Goal: Register for event/course

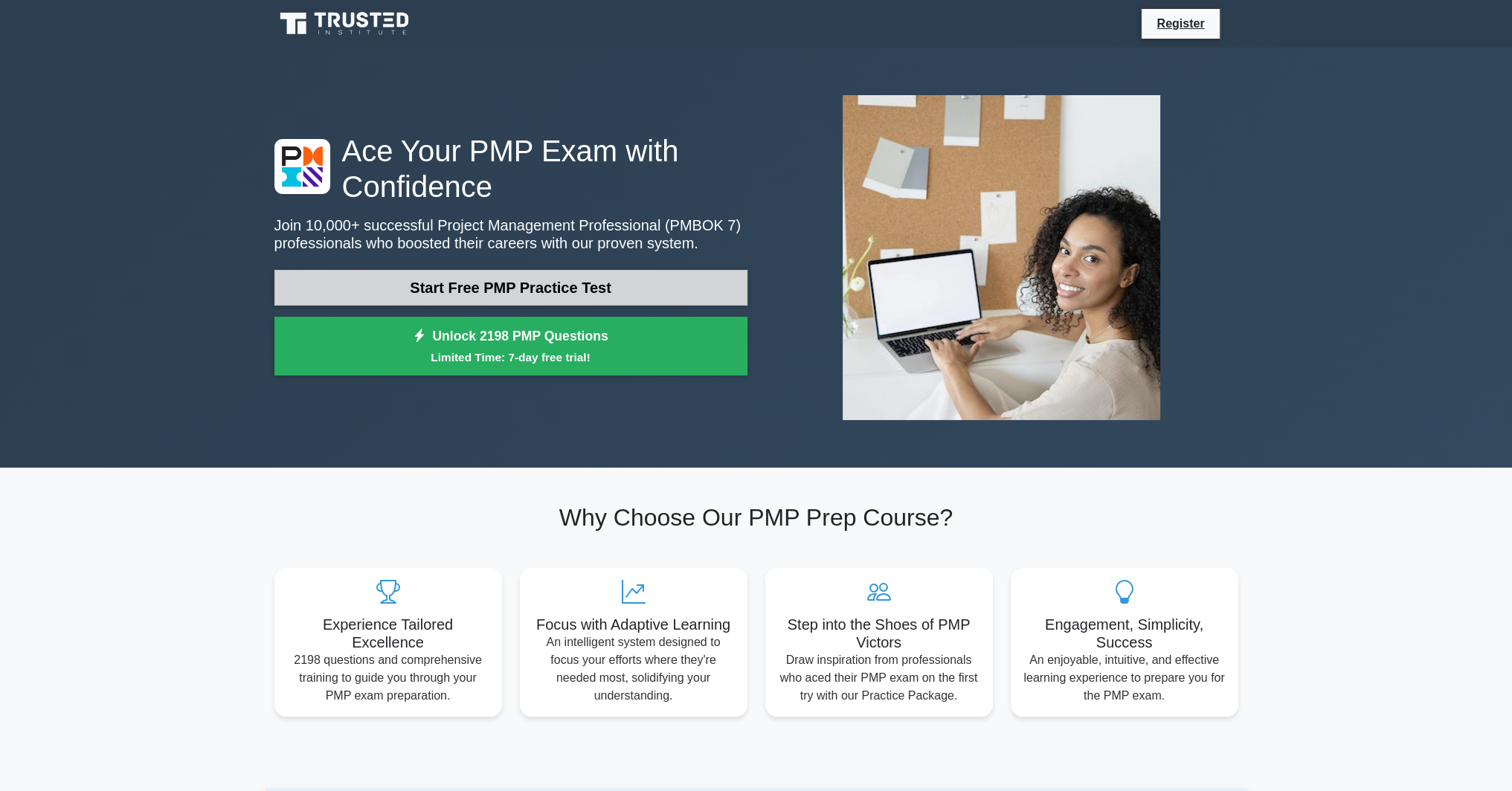
click at [512, 277] on link "Start Free PMP Practice Test" at bounding box center [510, 287] width 473 height 36
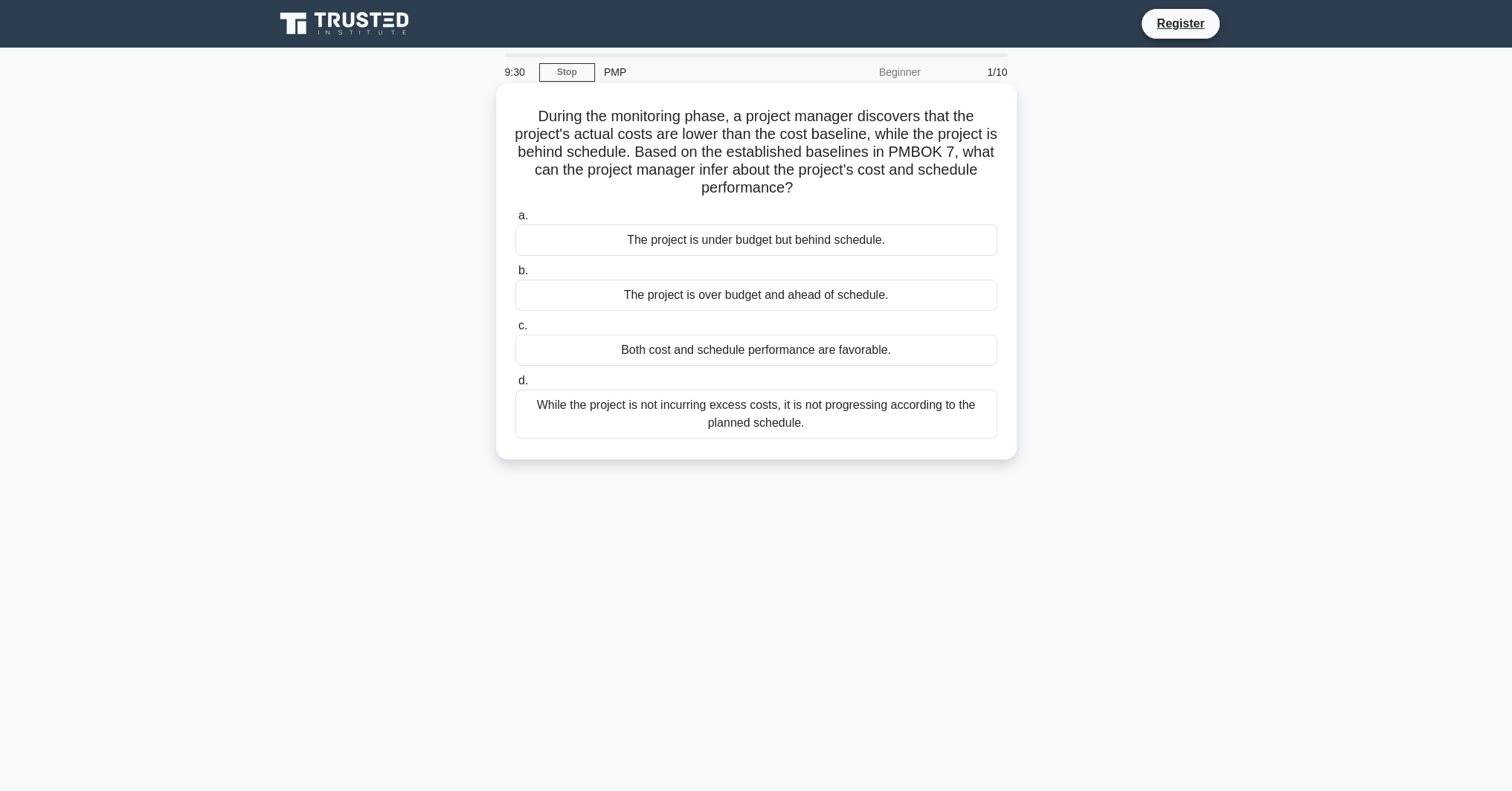
click at [709, 239] on div "The project is under budget but behind schedule." at bounding box center [756, 240] width 481 height 31
click at [516, 221] on input "a. The project is under budget but behind schedule." at bounding box center [516, 216] width 0 height 10
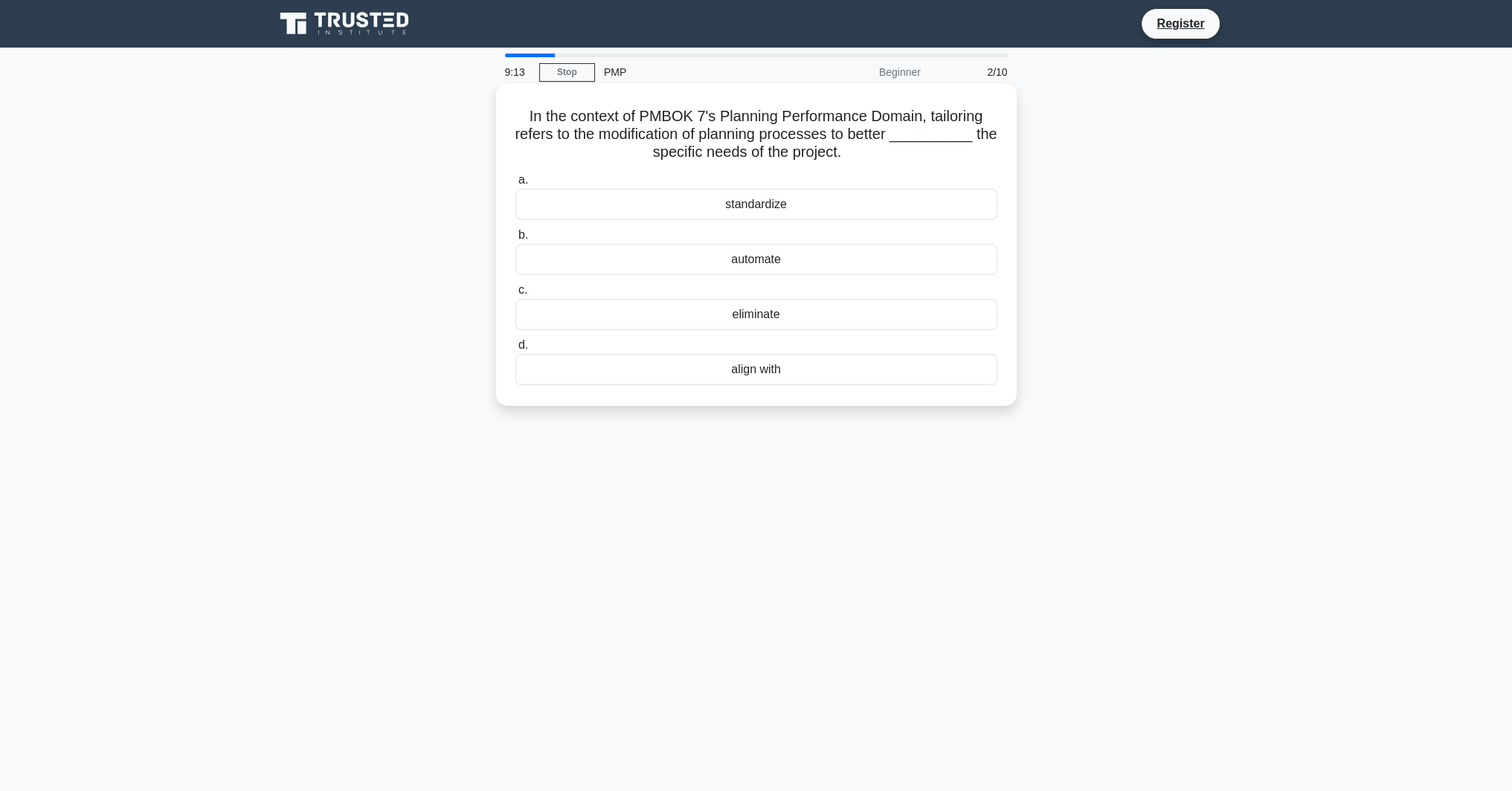
click at [762, 376] on div "align with" at bounding box center [756, 369] width 481 height 31
click at [516, 350] on input "d. align with" at bounding box center [516, 345] width 0 height 10
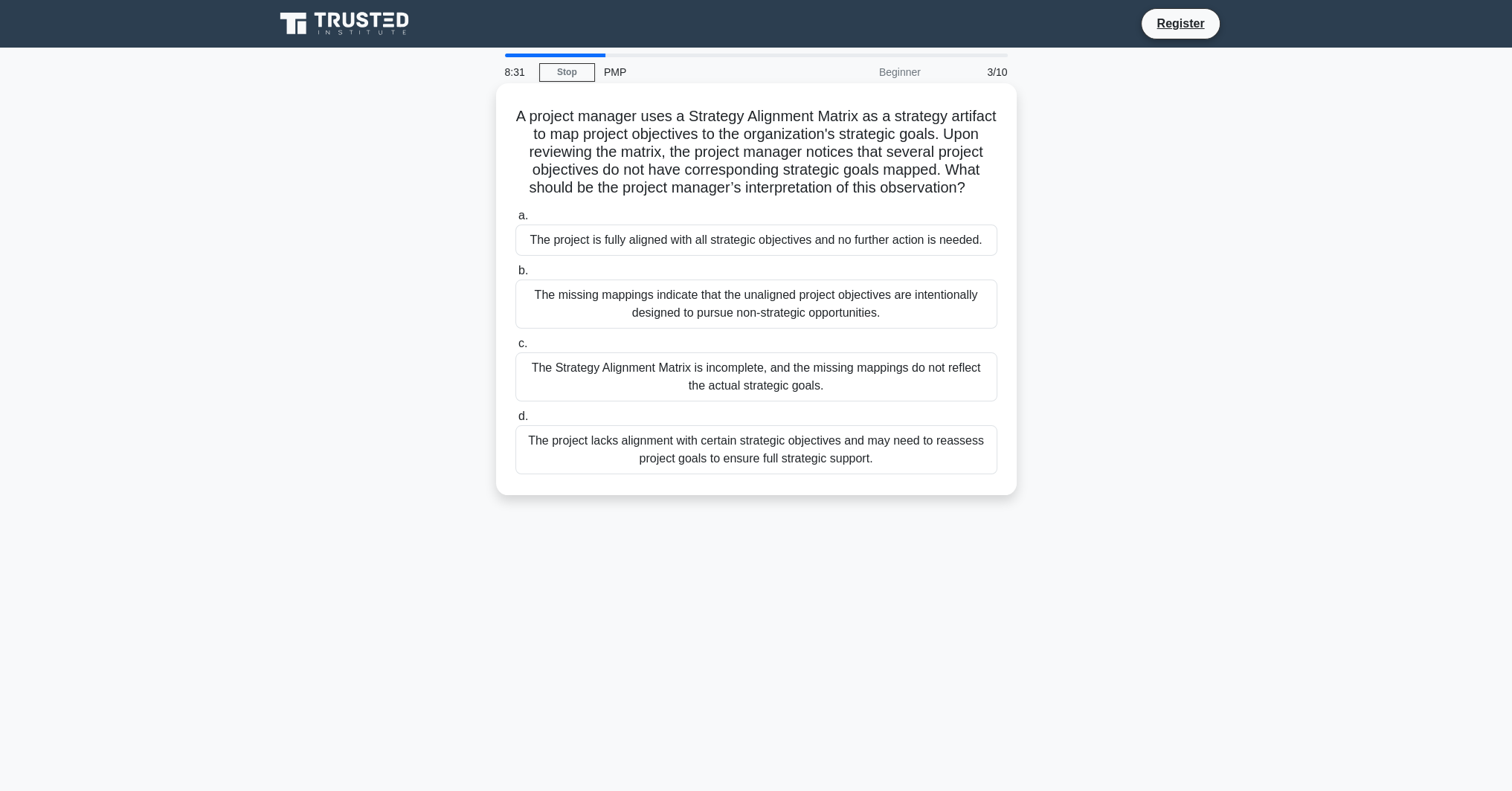
click at [665, 393] on div "The Strategy Alignment Matrix is incomplete, and the missing mappings do not re…" at bounding box center [756, 377] width 481 height 49
click at [516, 348] on input "c. The Strategy Alignment Matrix is incomplete, and the missing mappings do not…" at bounding box center [516, 343] width 0 height 10
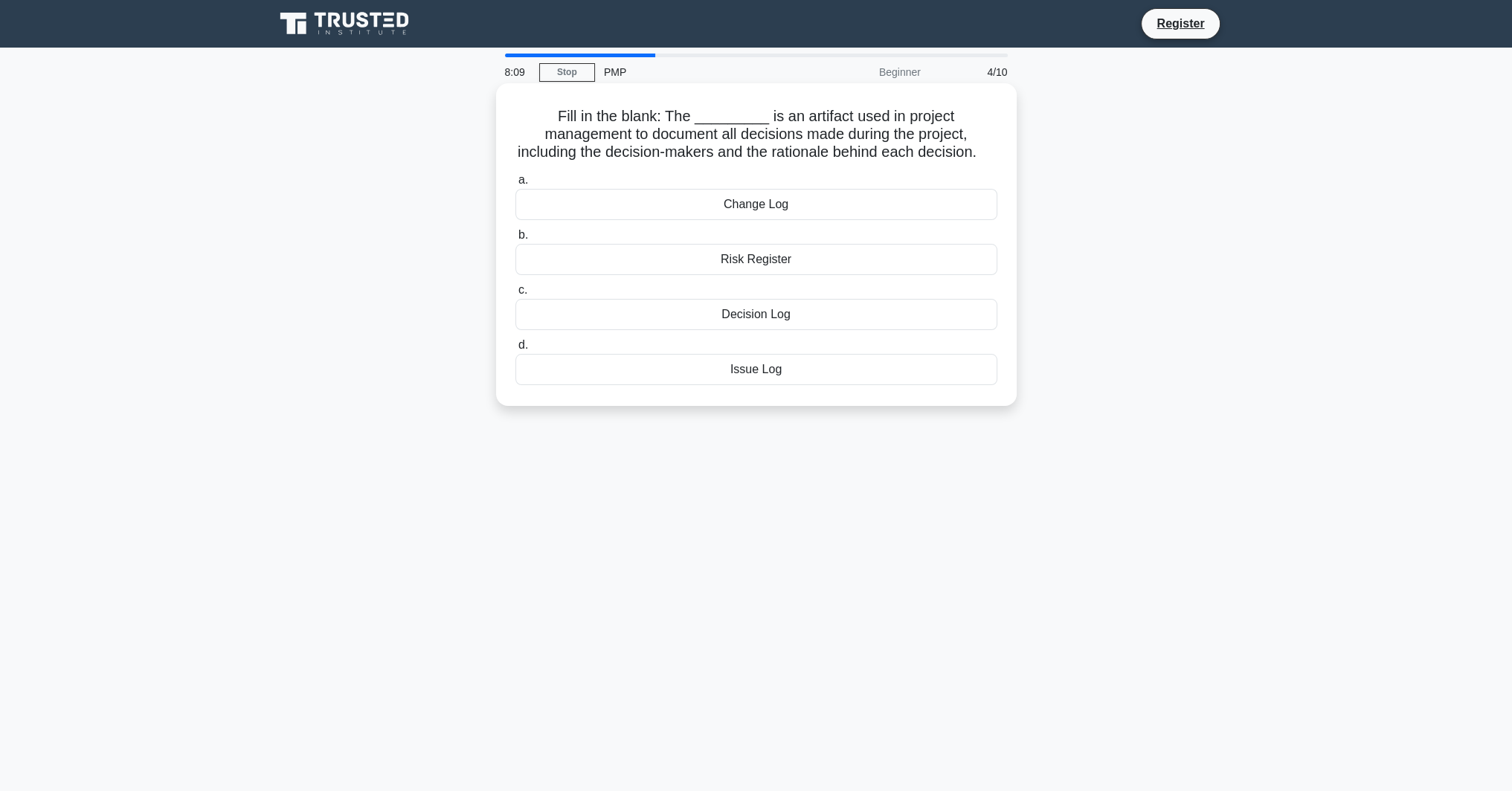
click at [765, 316] on div "Decision Log" at bounding box center [756, 314] width 481 height 31
click at [516, 295] on input "c. Decision Log" at bounding box center [516, 290] width 0 height 10
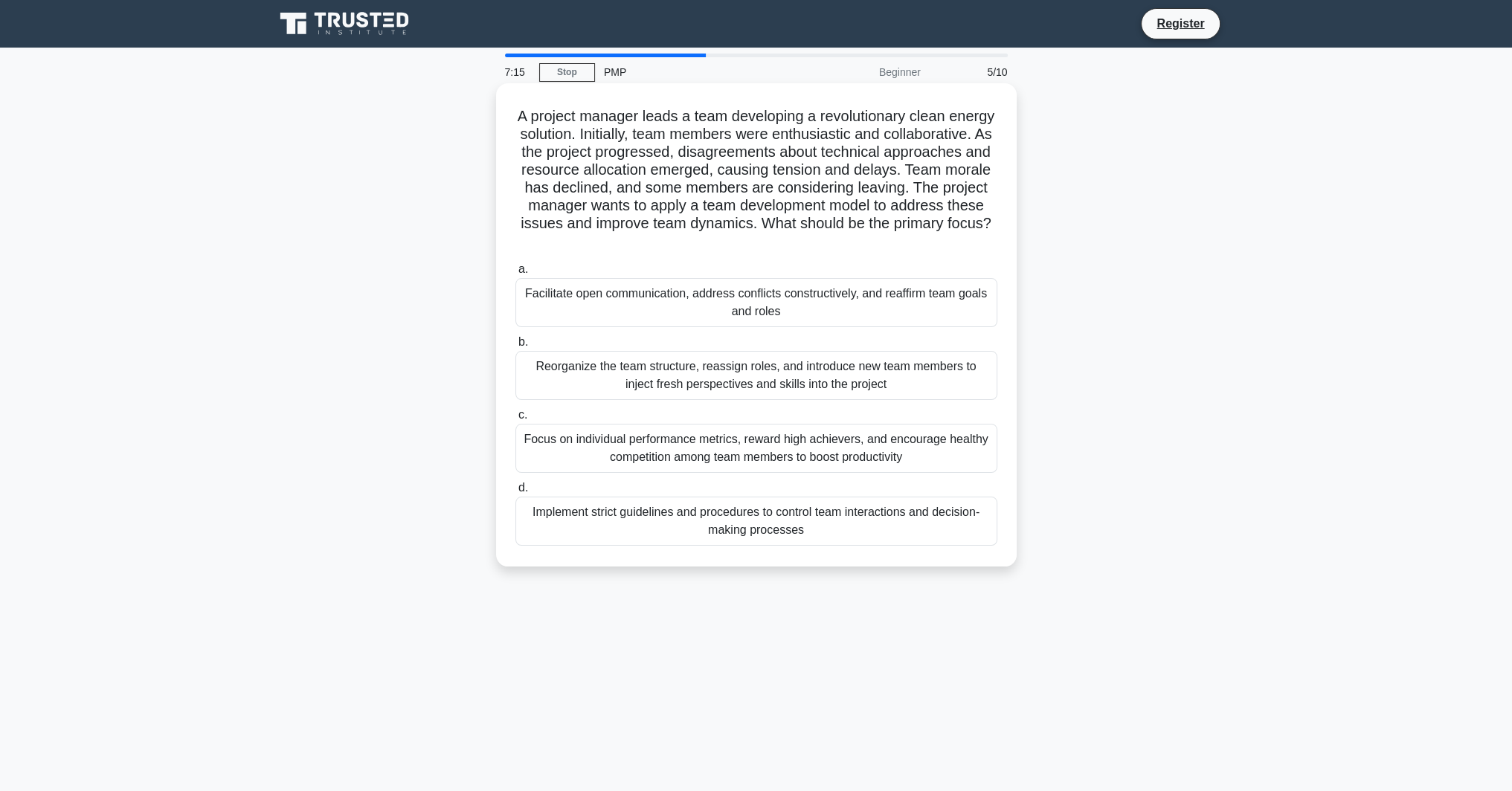
click at [703, 313] on div "Facilitate open communication, address conflicts constructively, and reaffirm t…" at bounding box center [756, 302] width 481 height 49
click at [516, 274] on input "a. Facilitate open communication, address conflicts constructively, and reaffir…" at bounding box center [516, 269] width 0 height 10
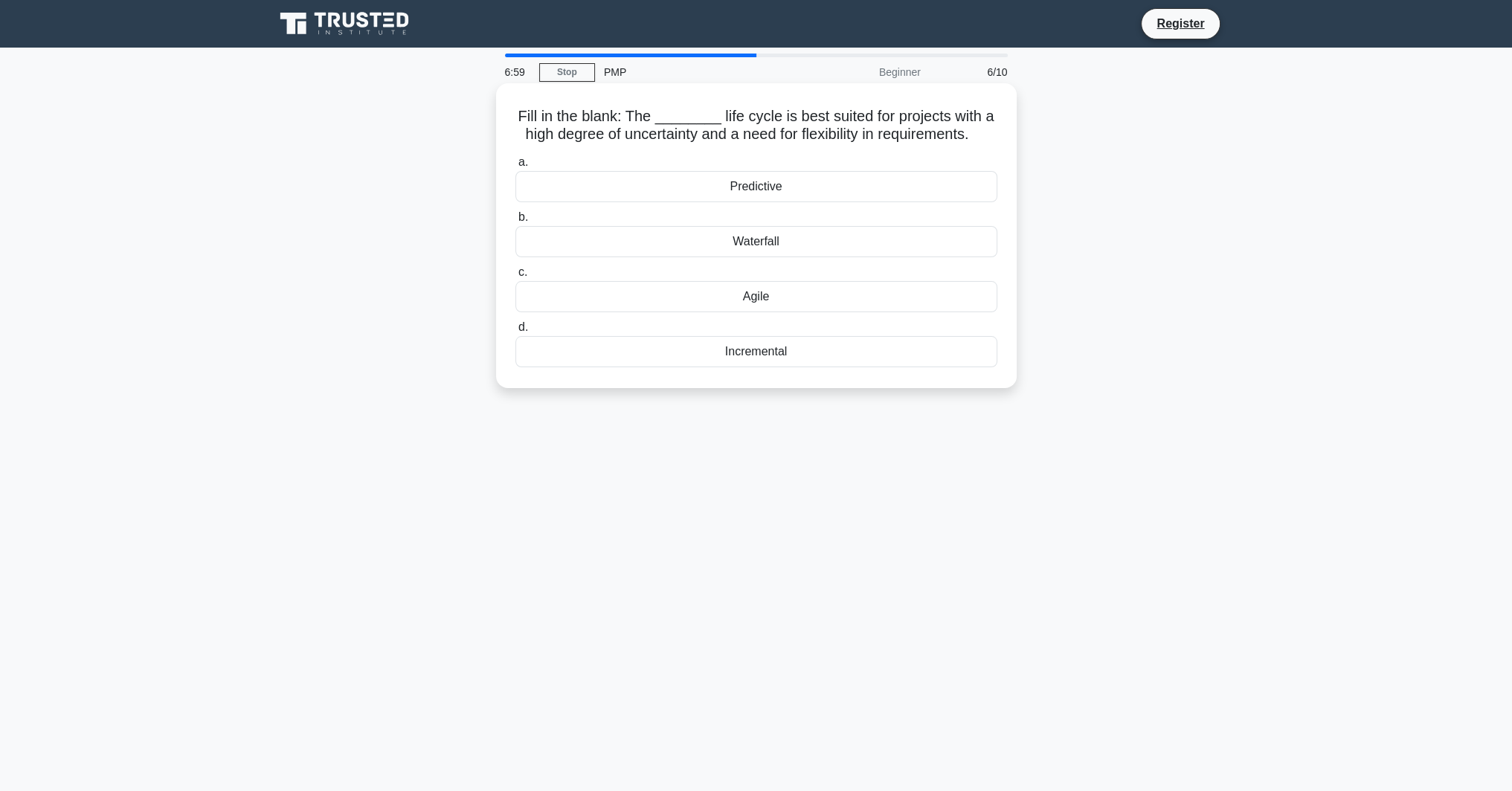
click at [806, 290] on div "Agile" at bounding box center [756, 296] width 481 height 31
click at [516, 277] on input "c. [GEOGRAPHIC_DATA]" at bounding box center [516, 272] width 0 height 10
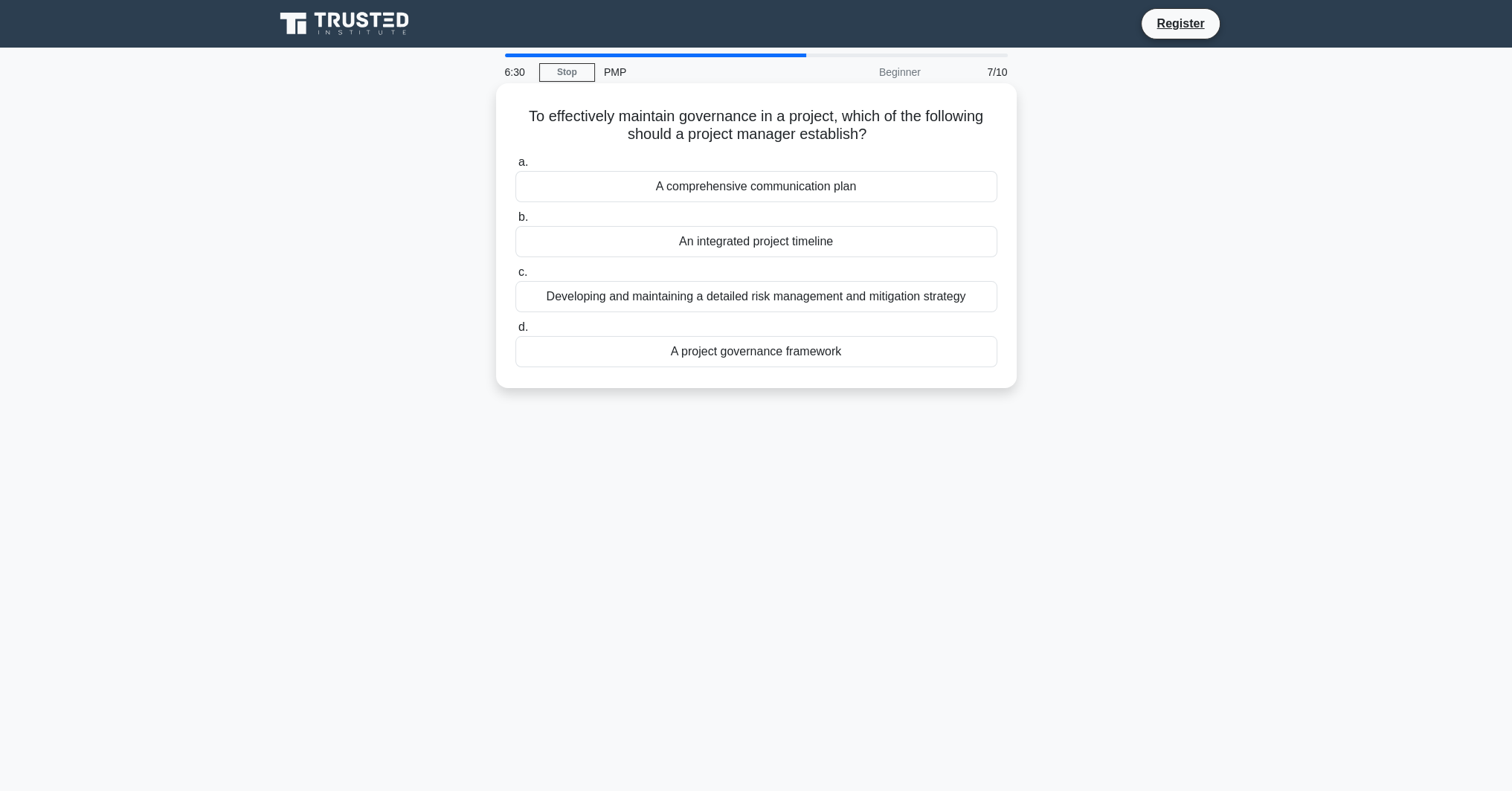
click at [837, 358] on div "A project governance framework" at bounding box center [756, 351] width 481 height 31
click at [516, 332] on input "d. A project governance framework" at bounding box center [516, 327] width 0 height 10
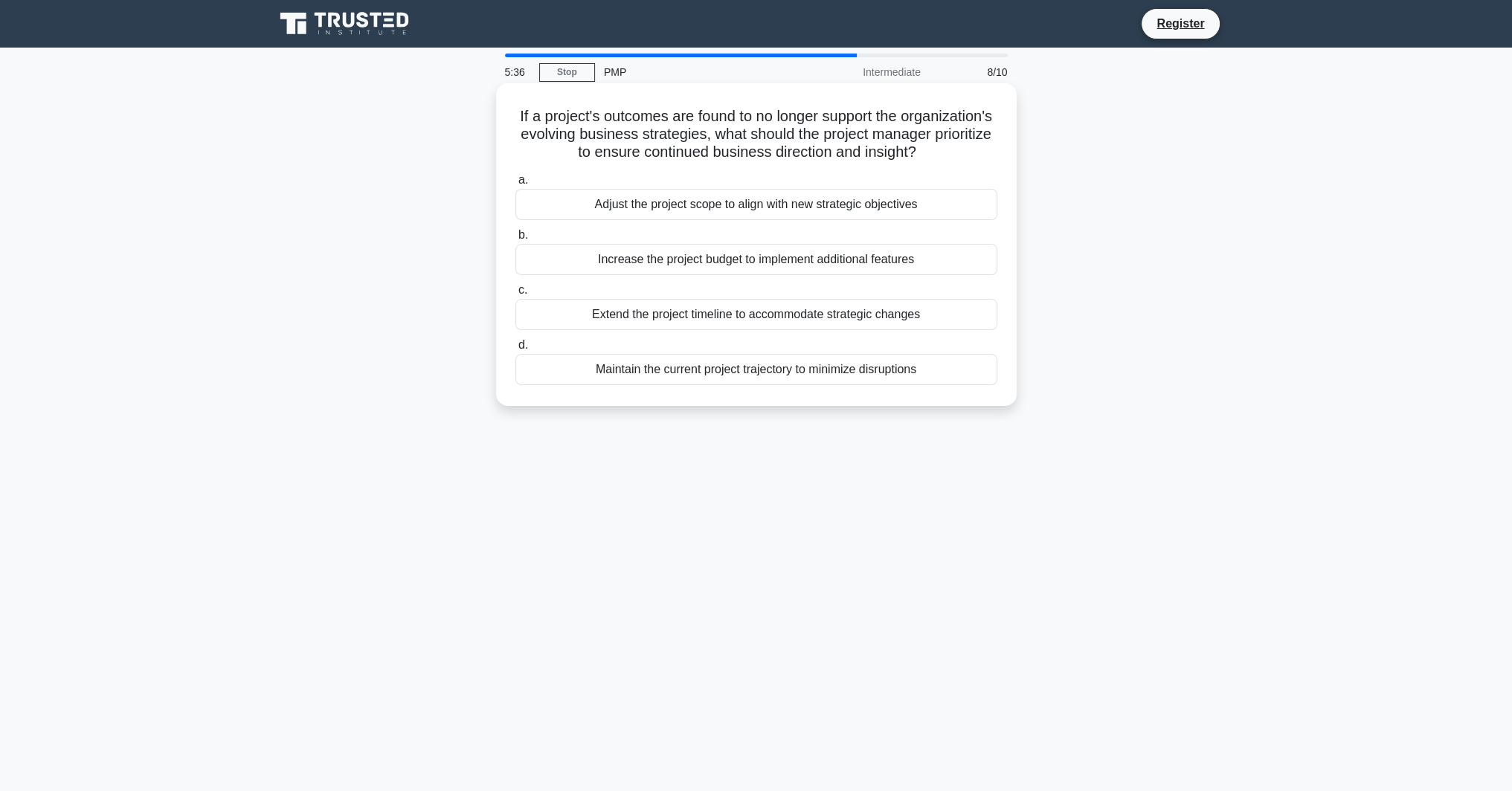
click at [826, 220] on div "Adjust the project scope to align with new strategic objectives" at bounding box center [756, 204] width 481 height 31
click at [516, 185] on input "a. Adjust the project scope to align with new strategic objectives" at bounding box center [516, 180] width 0 height 10
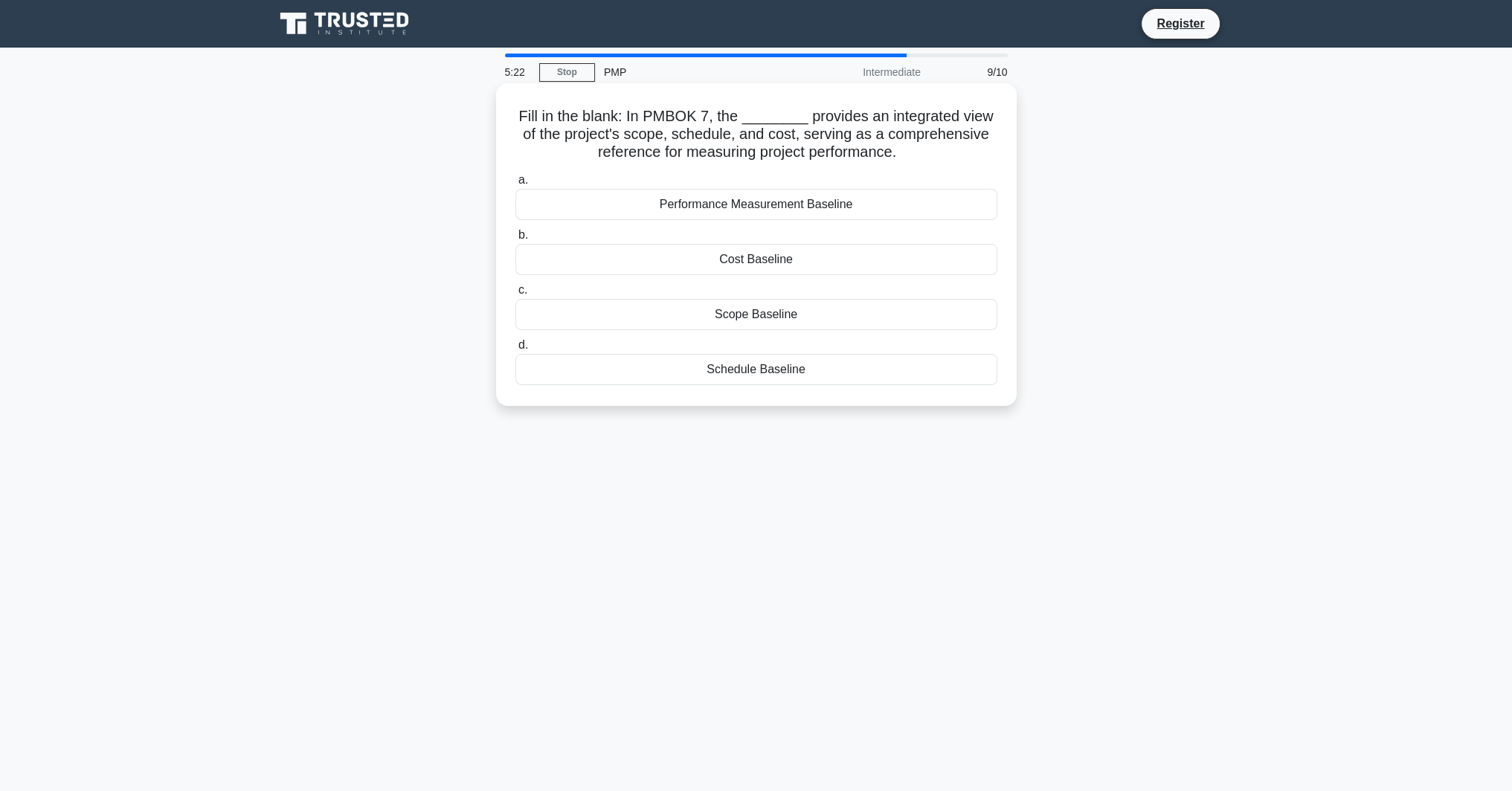
click at [807, 206] on div "Performance Measurement Baseline" at bounding box center [756, 204] width 481 height 31
click at [516, 185] on input "a. Performance Measurement Baseline" at bounding box center [516, 180] width 0 height 10
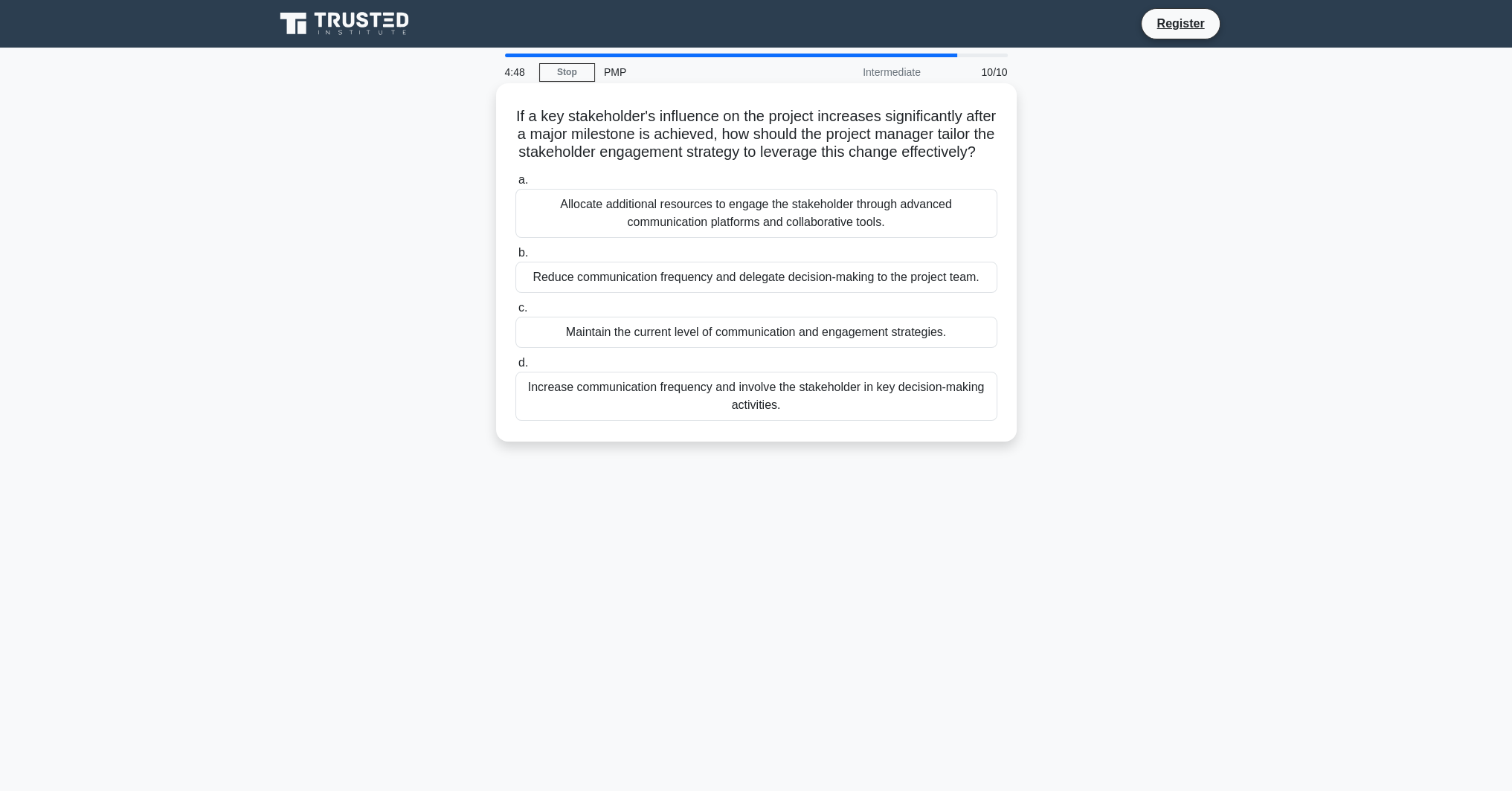
click at [708, 418] on div "Increase communication frequency and involve the stakeholder in key decision-ma…" at bounding box center [756, 396] width 481 height 49
click at [516, 368] on input "d. Increase communication frequency and involve the stakeholder in key decision…" at bounding box center [516, 363] width 0 height 10
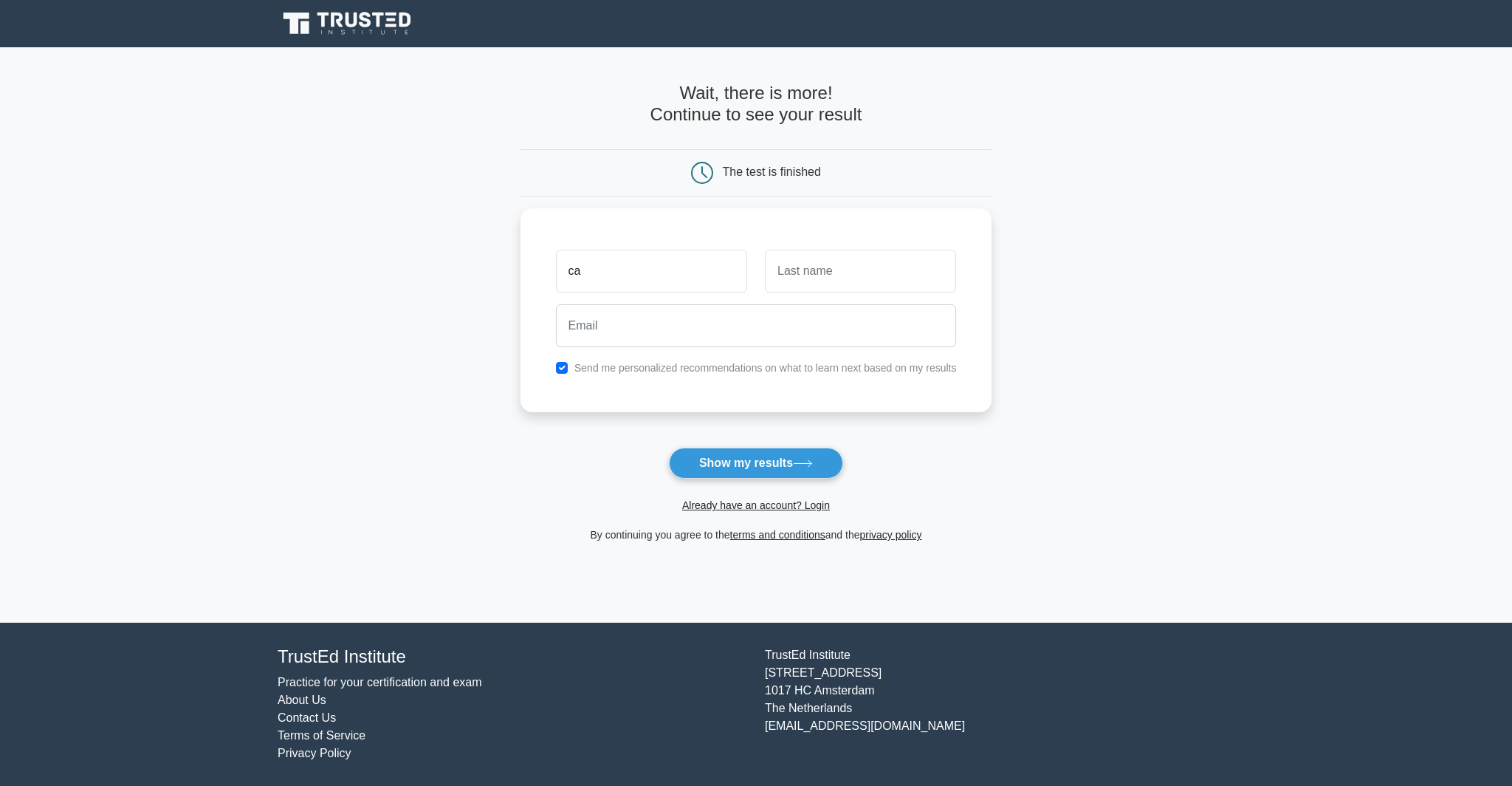
type input "ca"
type input "be"
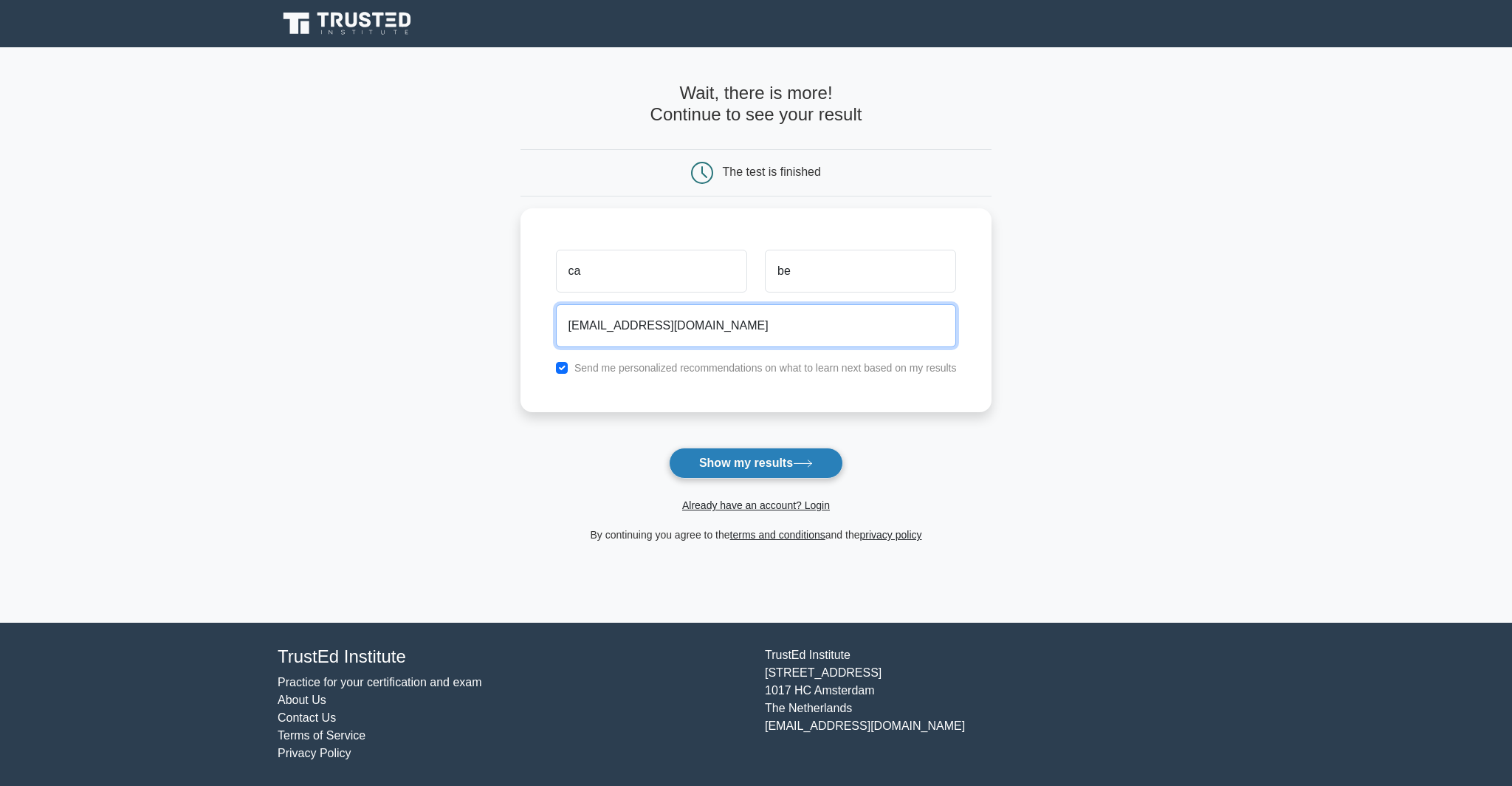
type input "cabe@cabe.com"
click at [771, 456] on button "Show my results" at bounding box center [756, 462] width 174 height 31
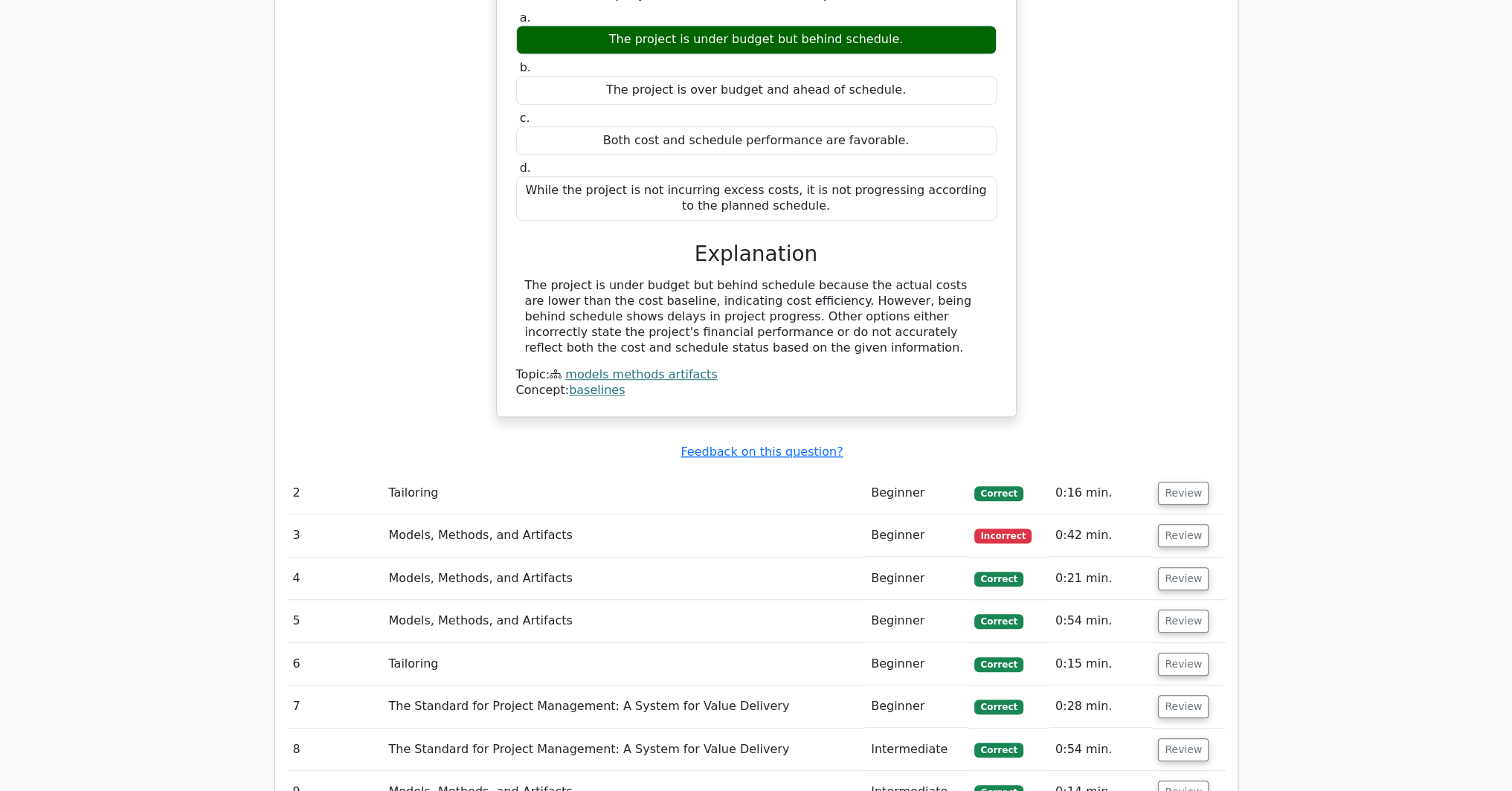
scroll to position [1412, 0]
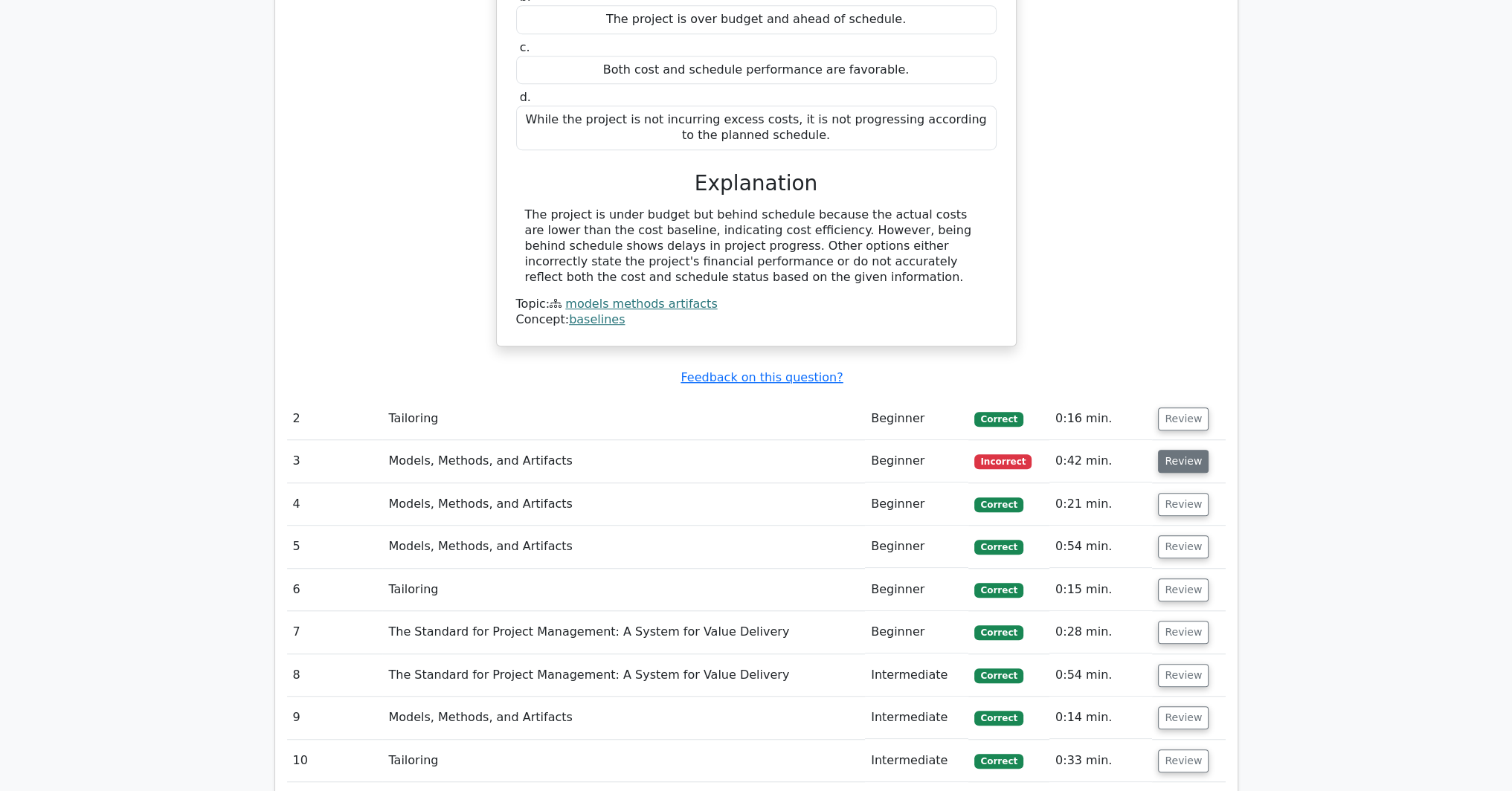
click at [1186, 449] on button "Review" at bounding box center [1182, 461] width 51 height 23
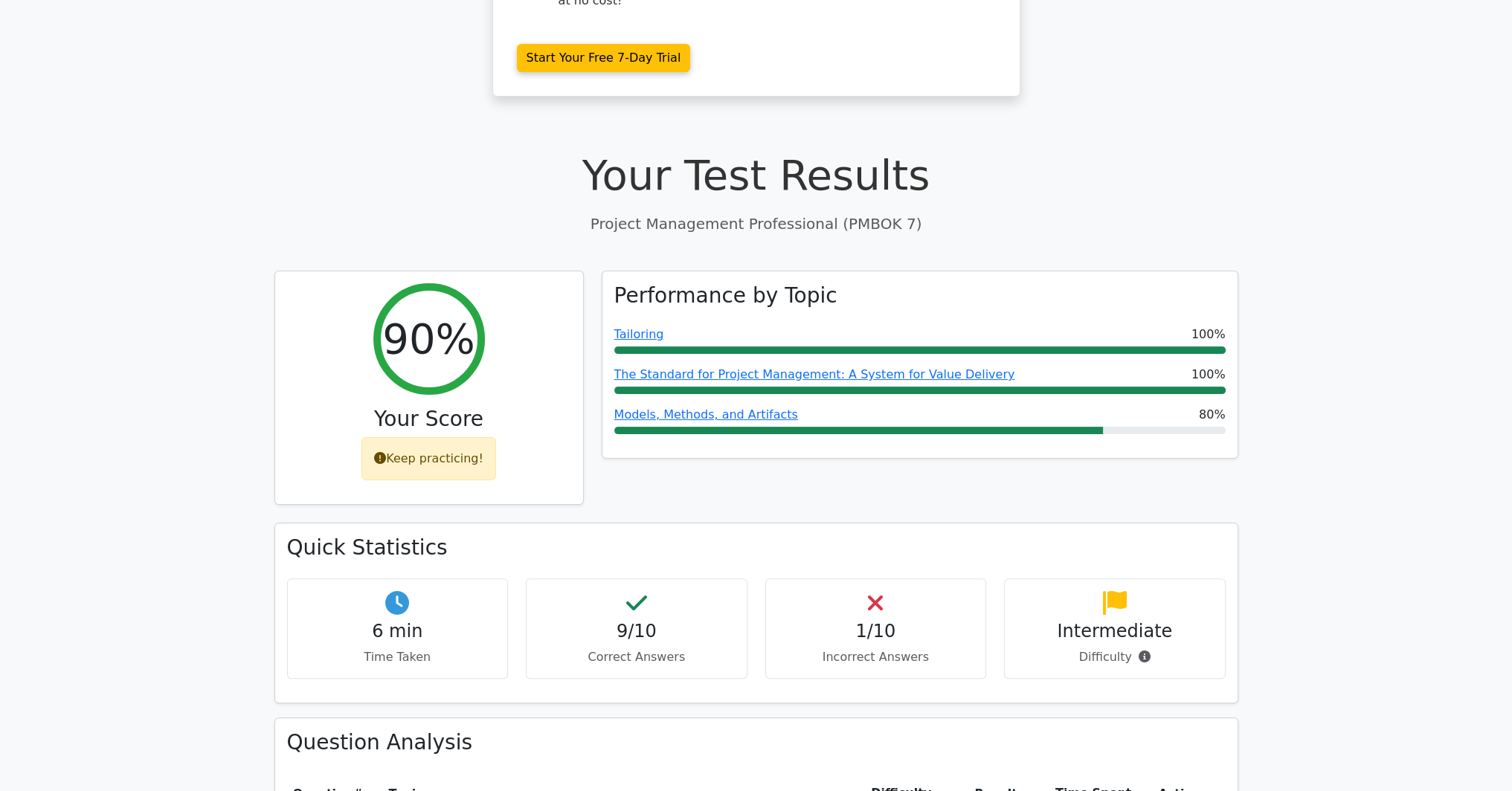
scroll to position [298, 0]
